Goal: Information Seeking & Learning: Compare options

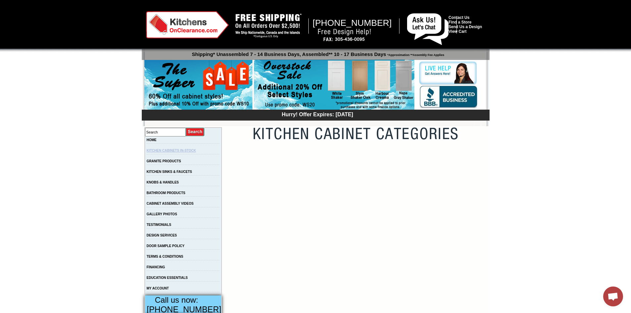
click at [183, 151] on link "KITCHEN CABINETS IN-STOCK" at bounding box center [171, 151] width 49 height 4
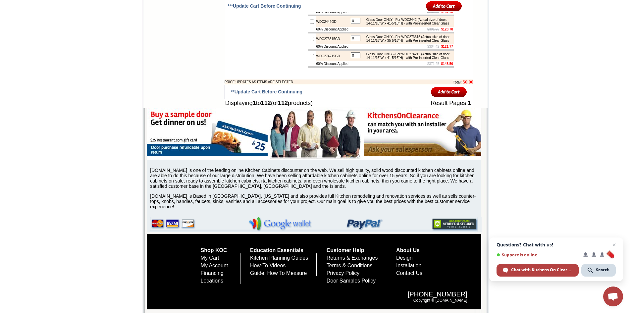
scroll to position [2939, 0]
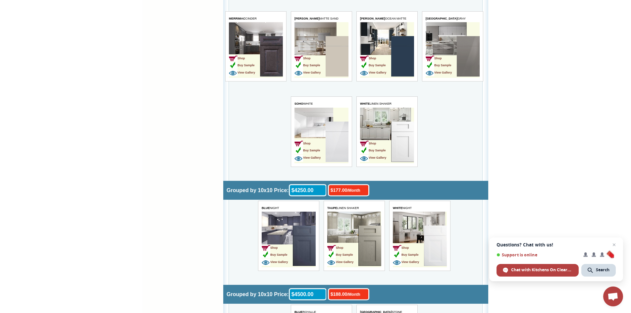
scroll to position [1920, 0]
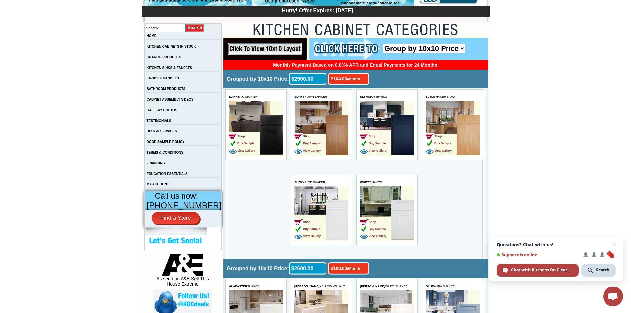
scroll to position [99, 0]
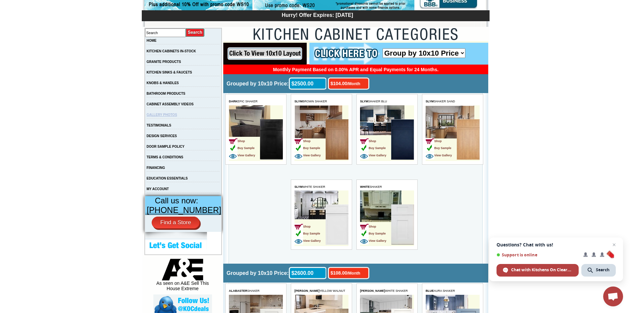
click at [169, 117] on link "GALLERY PHOTOS" at bounding box center [162, 115] width 30 height 4
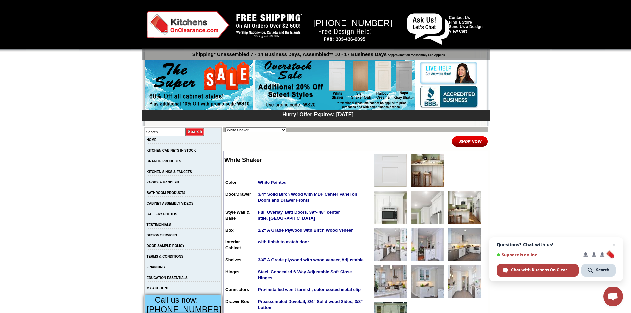
click at [273, 130] on select "Alabaster Shaker [PERSON_NAME] Yellow Walnut [PERSON_NAME] Shaker Baycreek Gray…" at bounding box center [255, 129] width 61 height 5
select select "/gallery.php?RollID=Slym_Shaker_Sand"
click at [225, 127] on select "Alabaster Shaker Altmann Yellow Walnut Ashton White Shaker Baycreek Gray Bellmo…" at bounding box center [255, 129] width 61 height 5
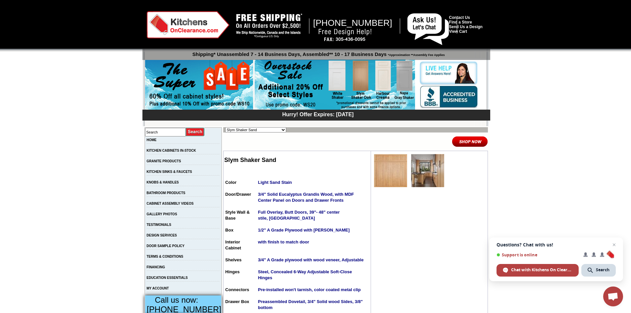
click at [266, 132] on select "Alabaster Shaker [PERSON_NAME] Yellow Walnut [PERSON_NAME] Shaker Baycreek Gray…" at bounding box center [255, 129] width 61 height 5
select select "/gallery.php?RollID=Napa_Gray_Shaker"
click at [225, 127] on select "Alabaster Shaker [PERSON_NAME] Yellow Walnut [PERSON_NAME] Shaker Baycreek Gray…" at bounding box center [255, 129] width 61 height 5
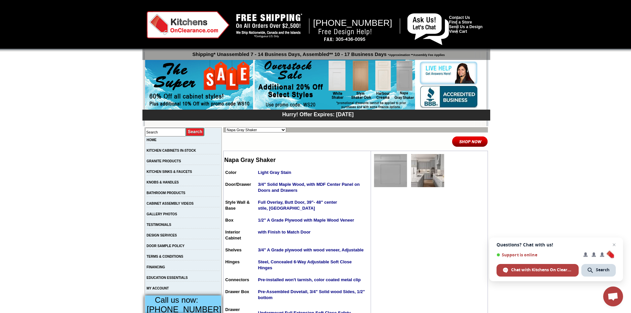
click at [254, 131] on select "Alabaster Shaker [PERSON_NAME] Yellow Walnut [PERSON_NAME] Shaker Baycreek Gray…" at bounding box center [255, 129] width 61 height 5
select select "/gallery.php?RollID=Manor_Stone"
click at [225, 127] on select "Alabaster Shaker [PERSON_NAME] Yellow Walnut [PERSON_NAME] Shaker Baycreek Gray…" at bounding box center [255, 129] width 61 height 5
